Goal: Information Seeking & Learning: Learn about a topic

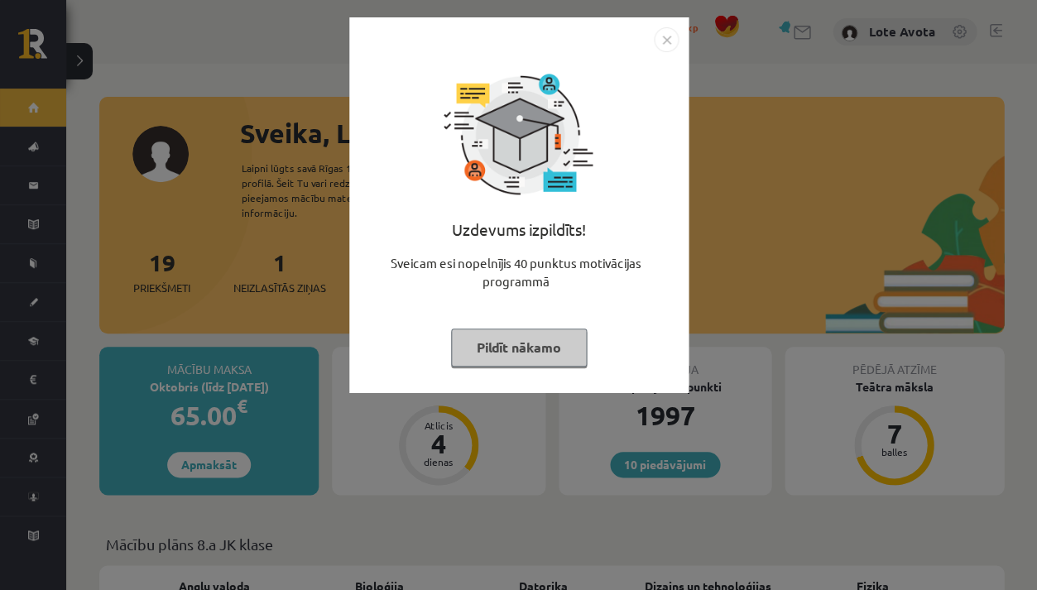
click at [558, 339] on button "Pildīt nākamo" at bounding box center [519, 348] width 136 height 38
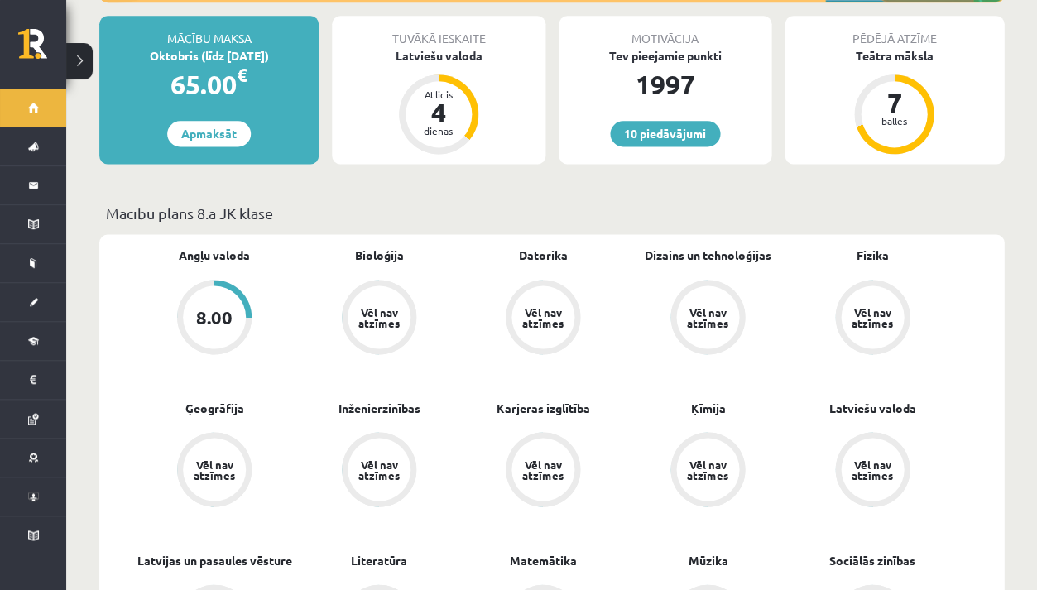
scroll to position [331, 0]
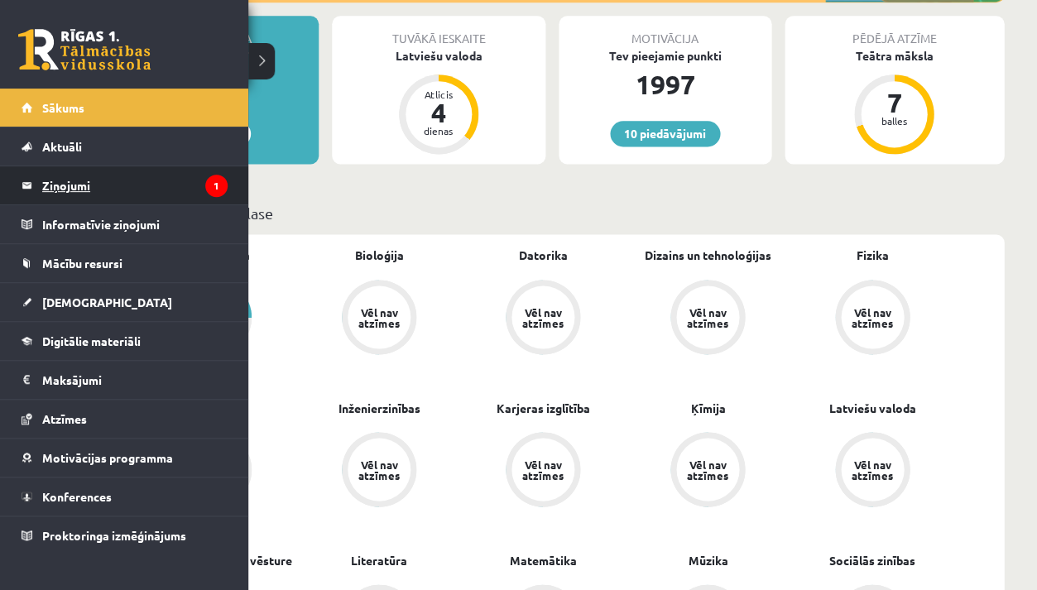
click at [50, 184] on legend "Ziņojumi 1" at bounding box center [134, 185] width 185 height 38
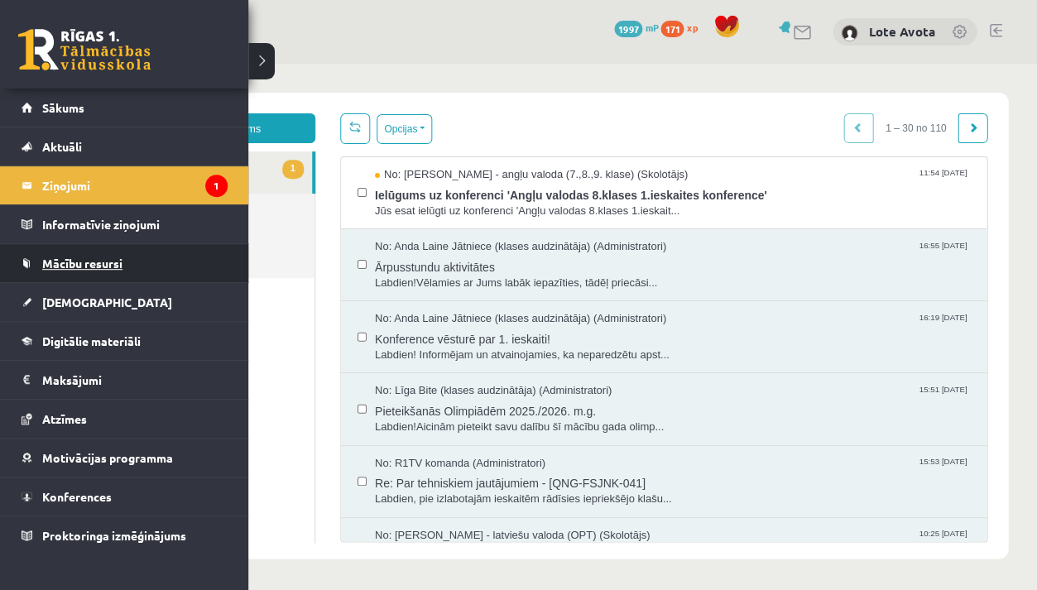
click at [44, 250] on link "Mācību resursi" at bounding box center [125, 263] width 206 height 38
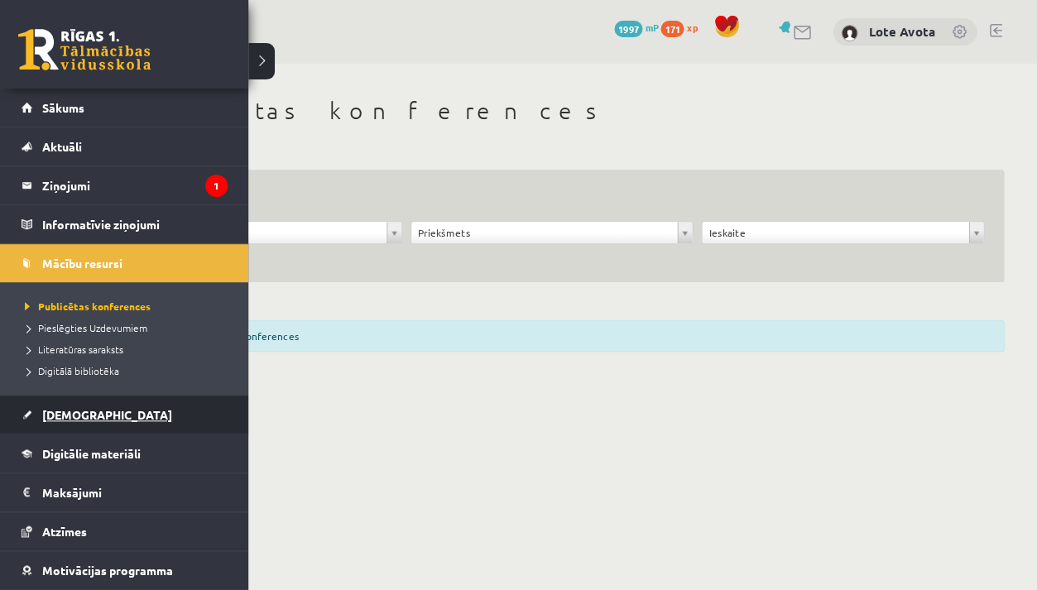
click at [89, 396] on link "[DEMOGRAPHIC_DATA]" at bounding box center [125, 415] width 206 height 38
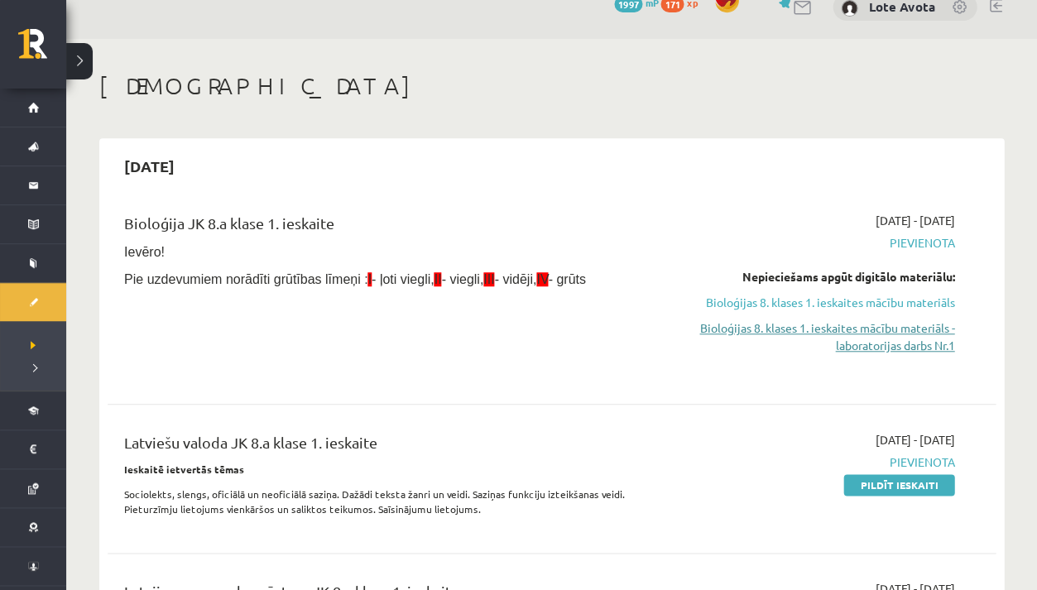
scroll to position [26, 0]
click at [920, 298] on link "Bioloģijas 8. klases 1. ieskaites mācību materiāls" at bounding box center [824, 301] width 260 height 17
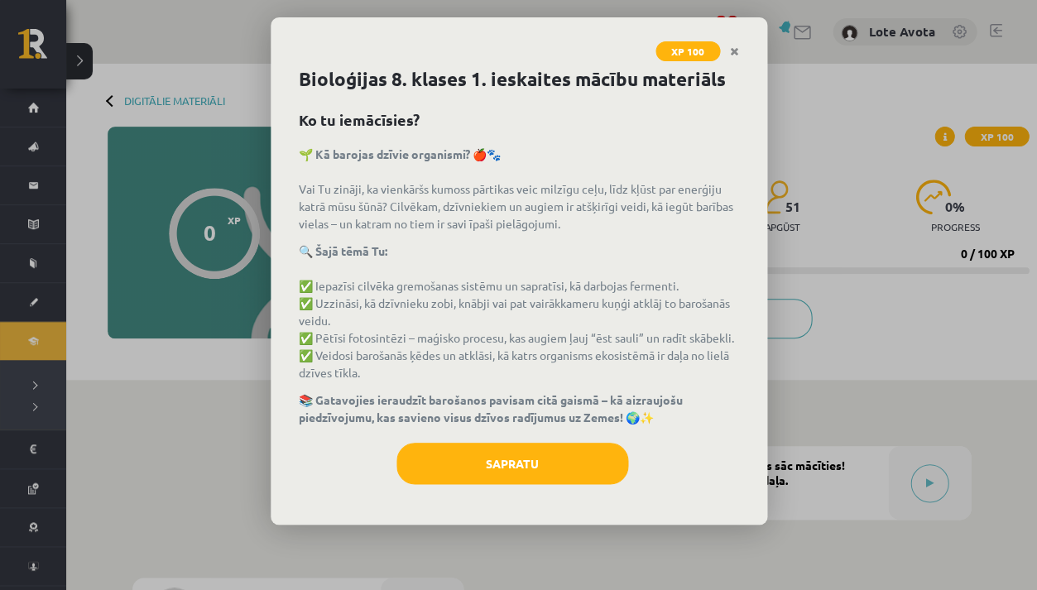
click at [585, 431] on div "Bioloģijas 8. klases 1. ieskaites mācību materiāls Ko tu iemācīsies? 🌱 Kā baroj…" at bounding box center [519, 294] width 497 height 459
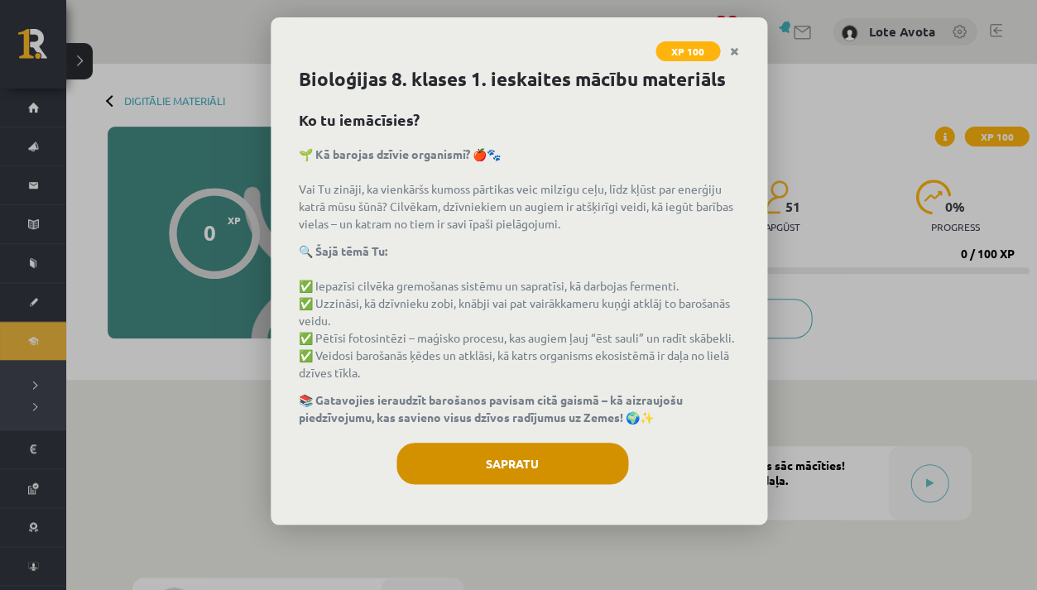
click at [585, 451] on button "Sapratu" at bounding box center [512, 463] width 232 height 41
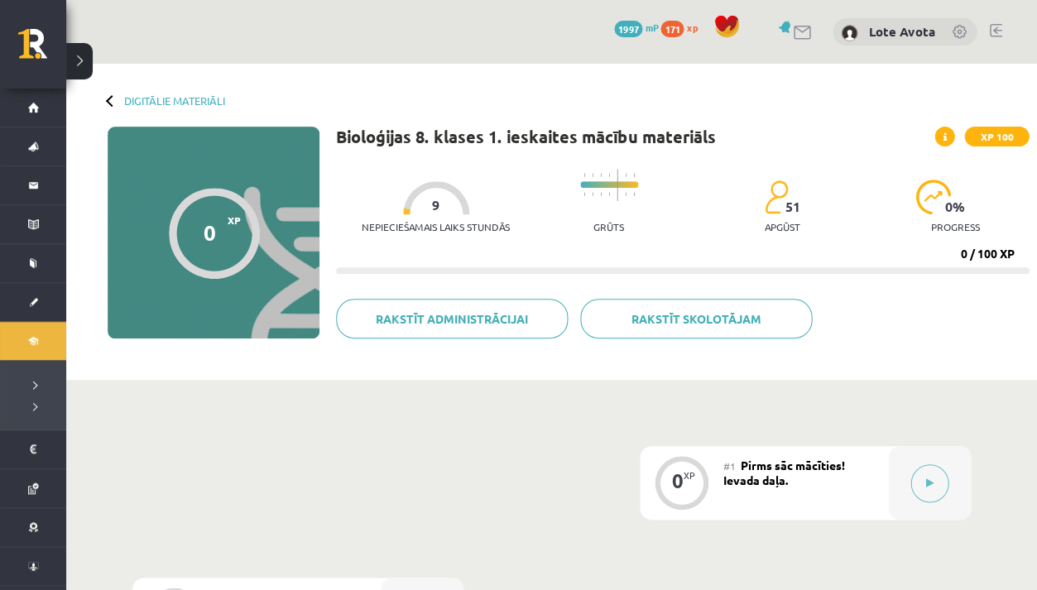
click at [885, 468] on div "#1 Pirms sāc mācīties! Ievada daļa." at bounding box center [806, 483] width 166 height 74
click at [915, 468] on div at bounding box center [929, 483] width 83 height 74
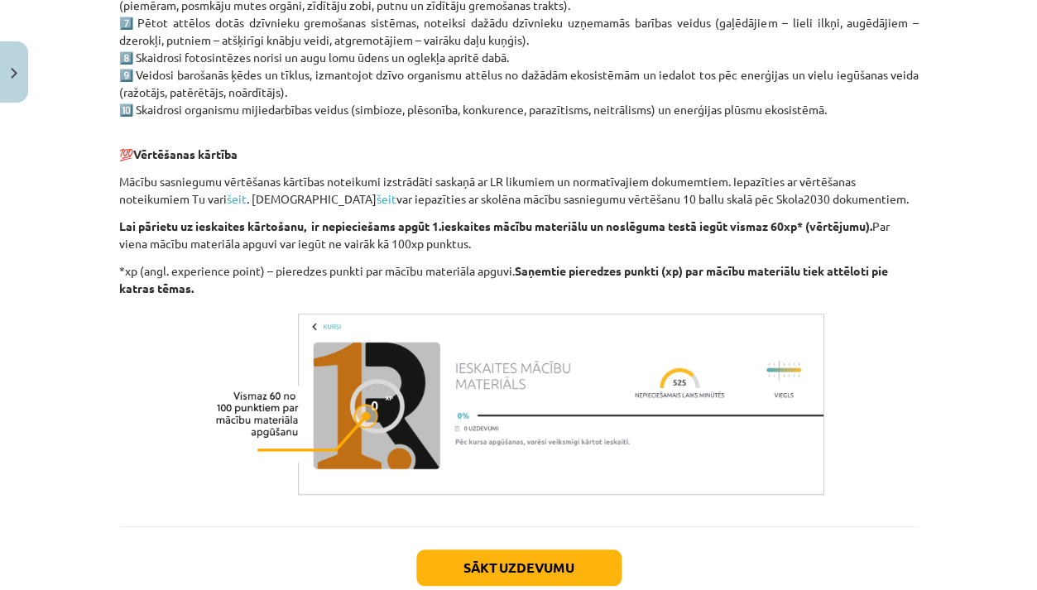
scroll to position [1131, 0]
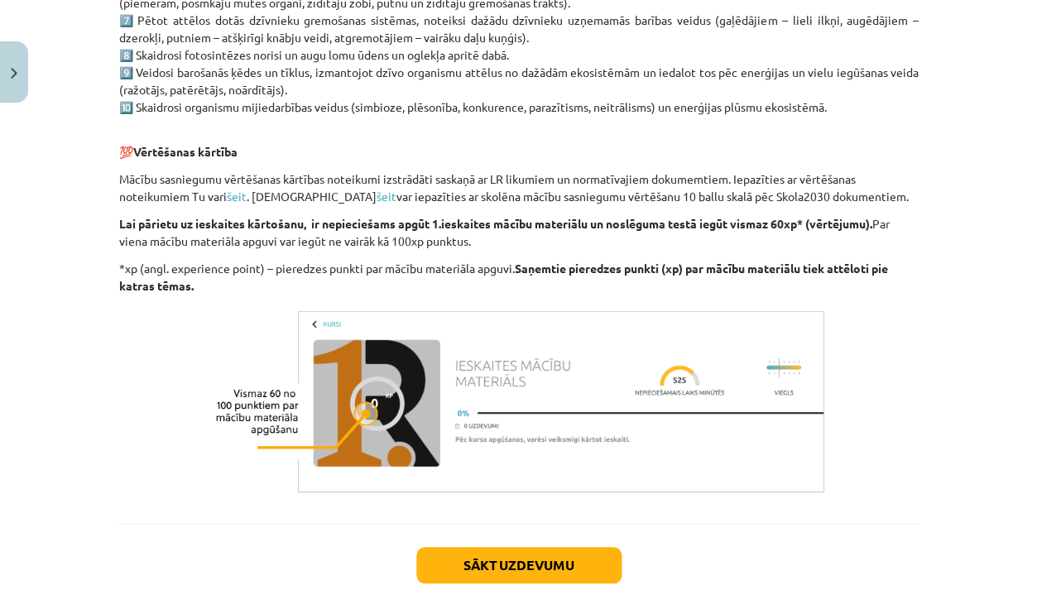
click at [534, 578] on div "Sākt uzdevumu Aizvērt" at bounding box center [518, 582] width 799 height 116
click at [533, 574] on button "Sākt uzdevumu" at bounding box center [518, 565] width 205 height 36
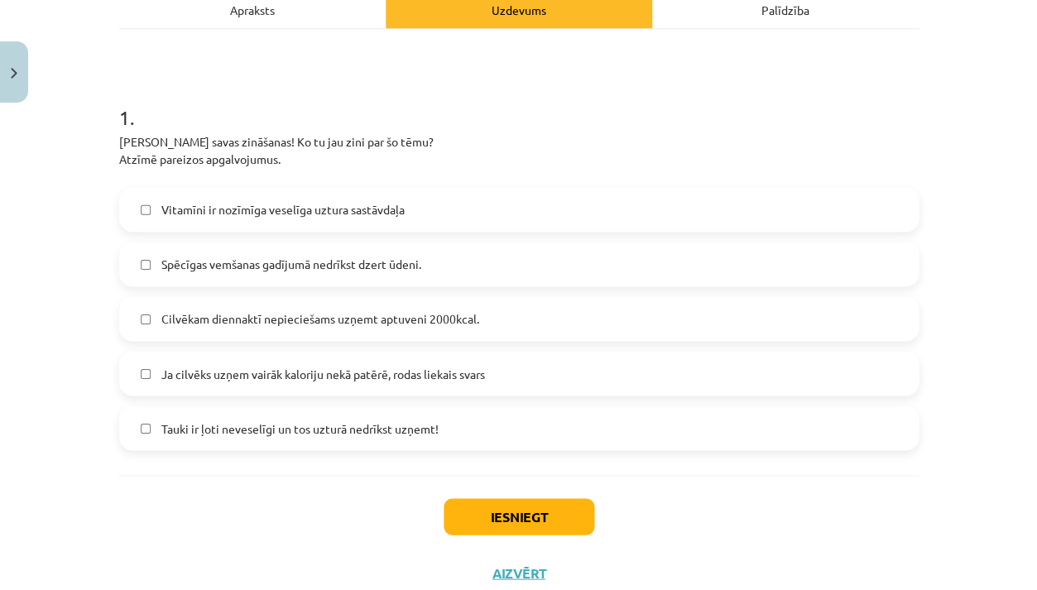
scroll to position [253, 0]
click at [492, 204] on label "Vitamīni ir nozīmīga veselīga uztura sastāvdaļa" at bounding box center [519, 208] width 796 height 41
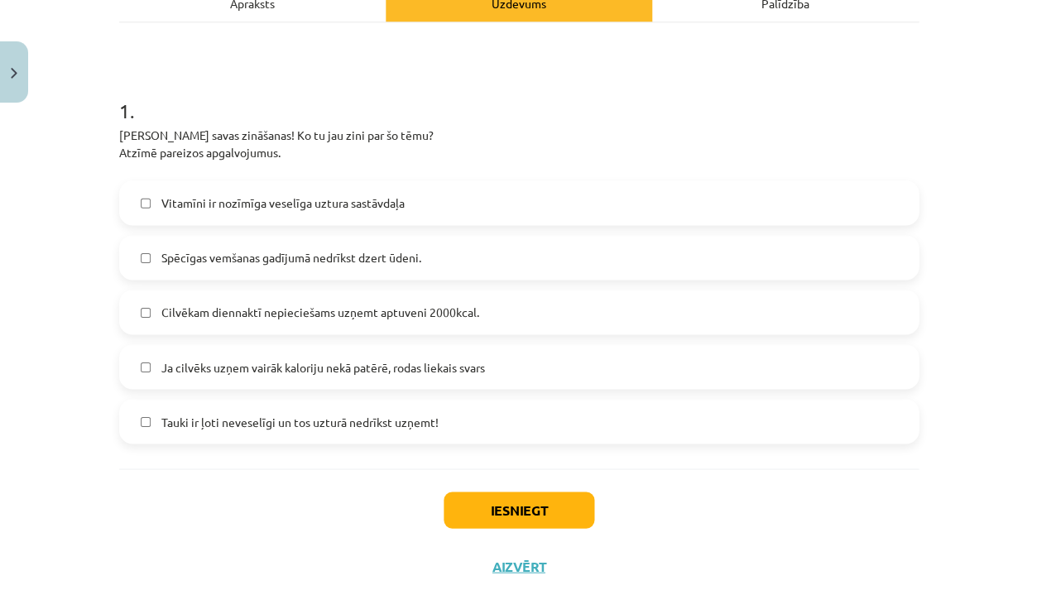
scroll to position [263, 0]
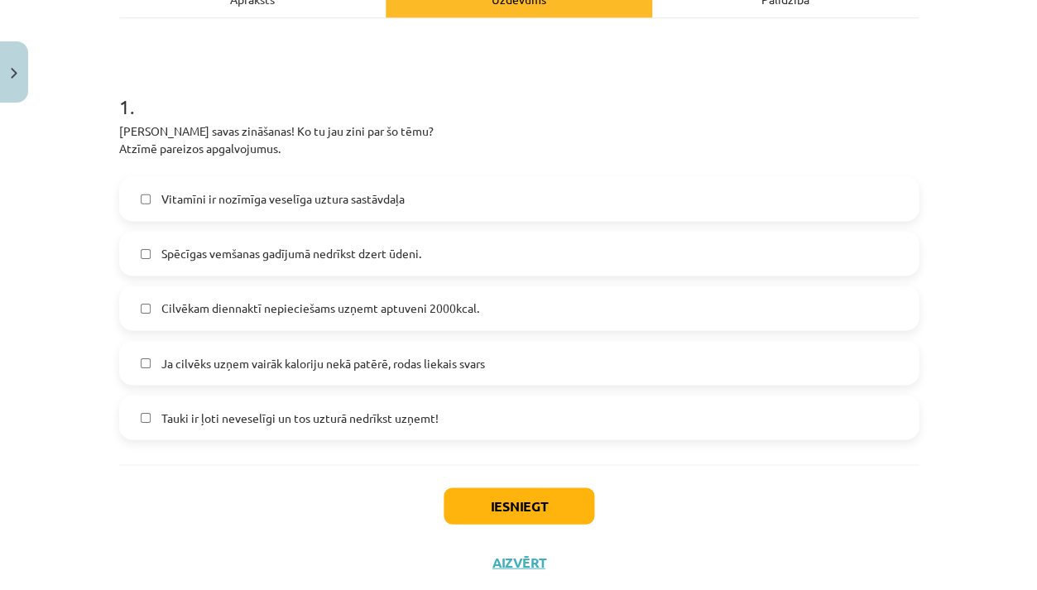
click at [468, 369] on span "Ja cilvēks uzņem vairāk kaloriju nekā patērē, rodas liekais svars" at bounding box center [323, 362] width 324 height 17
click at [535, 511] on button "Iesniegt" at bounding box center [519, 505] width 151 height 36
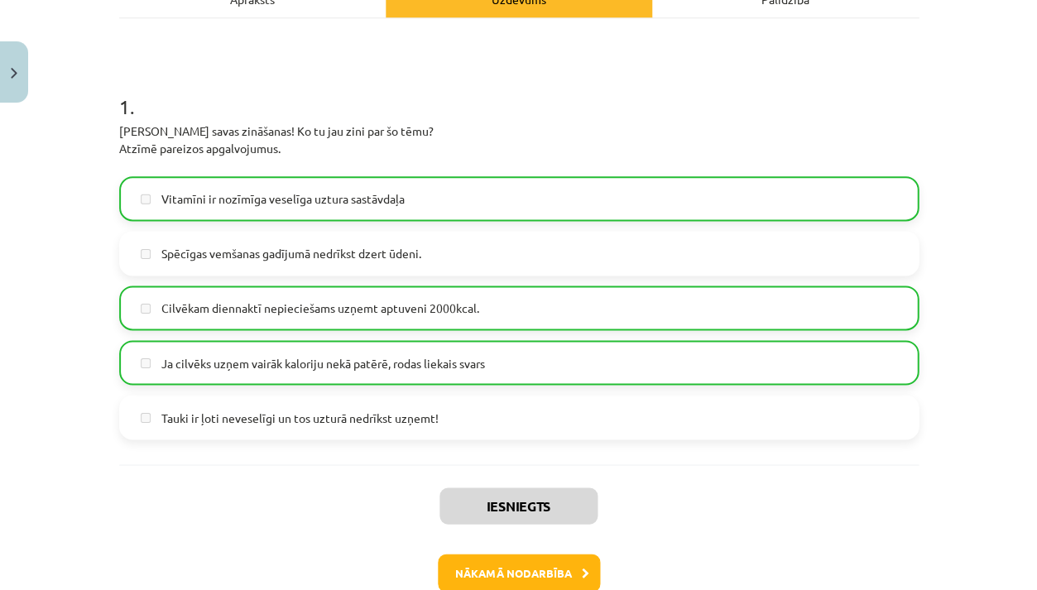
click at [562, 568] on button "Nākamā nodarbība" at bounding box center [519, 573] width 162 height 38
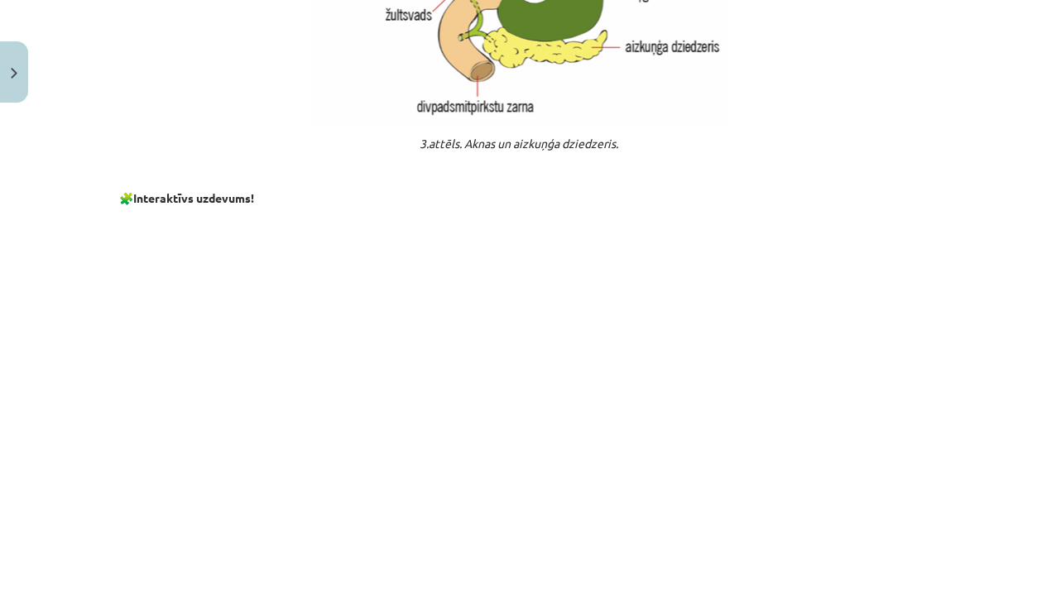
scroll to position [2450, 0]
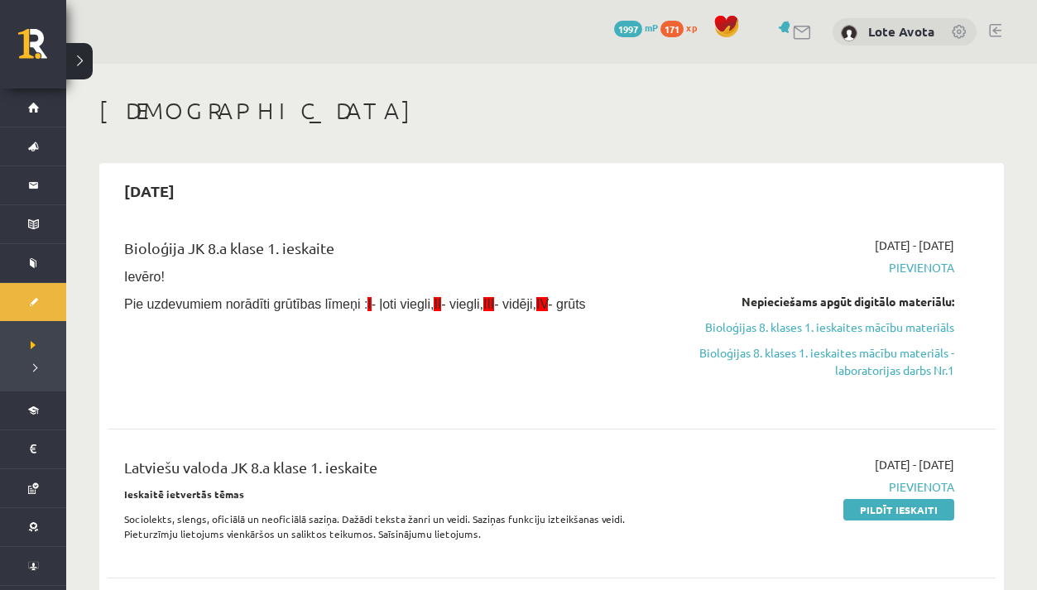
scroll to position [26, 0]
